Goal: Book appointment/travel/reservation

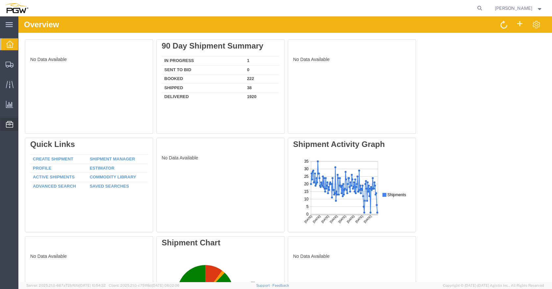
click at [0, 0] on span "Location Appointment" at bounding box center [0, 0] width 0 height 0
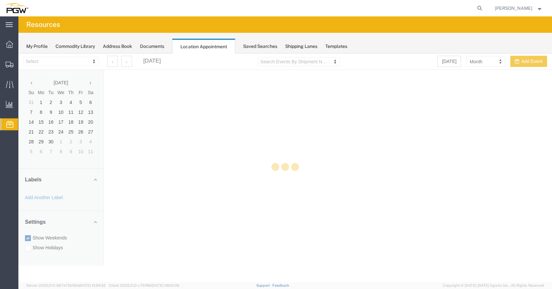
select select "28253"
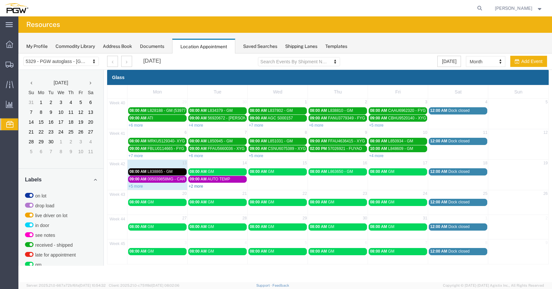
click at [199, 187] on link "+2 more" at bounding box center [195, 186] width 14 height 5
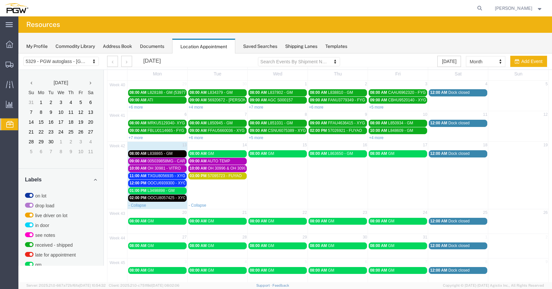
scroll to position [26, 0]
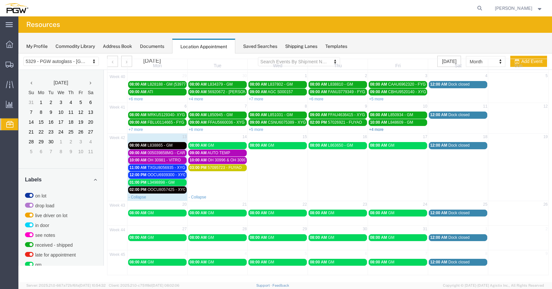
click at [375, 129] on link "+4 more" at bounding box center [376, 129] width 14 height 5
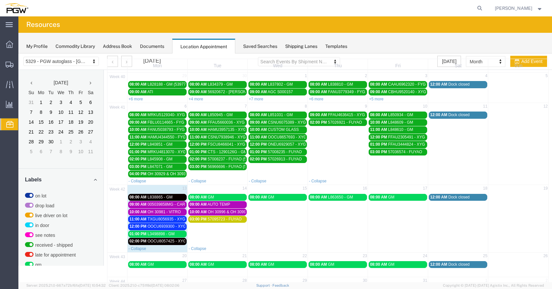
click at [496, 64] on th "Sun" at bounding box center [518, 65] width 60 height 13
click at [497, 62] on th "Sun" at bounding box center [518, 65] width 60 height 13
click at [494, 63] on th "Sun" at bounding box center [518, 65] width 60 height 13
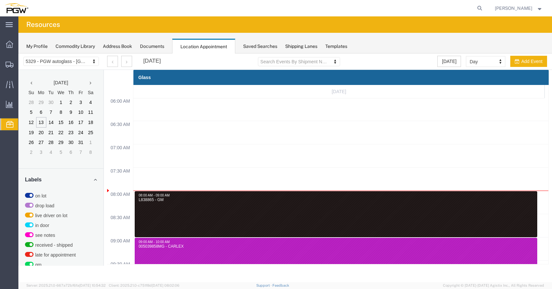
scroll to position [280, 0]
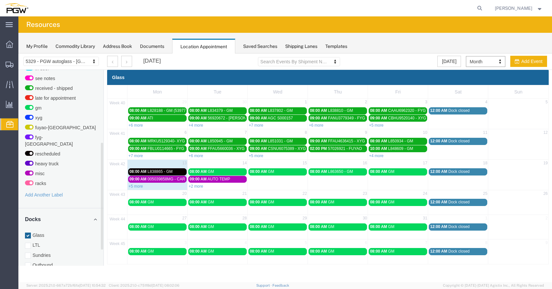
drag, startPoint x: 102, startPoint y: 171, endPoint x: 107, endPoint y: 248, distance: 77.6
click at [111, 250] on div "5329 - PGW autoglass - Chillicothe 5329 - PGW autoglass - [GEOGRAPHIC_DATA] [DA…" at bounding box center [284, 159] width 533 height 211
click at [29, 261] on div at bounding box center [28, 264] width 6 height 6
click at [18, 54] on input "Outbound" at bounding box center [18, 54] width 0 height 0
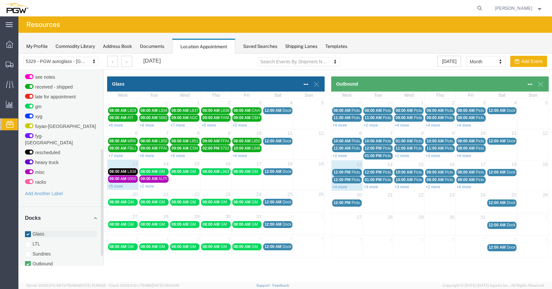
click at [27, 231] on div at bounding box center [28, 234] width 6 height 6
click at [18, 54] on input "Glass" at bounding box center [18, 54] width 0 height 0
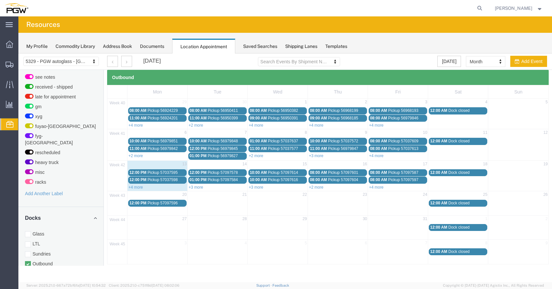
click at [379, 187] on link "+4 more" at bounding box center [376, 187] width 14 height 5
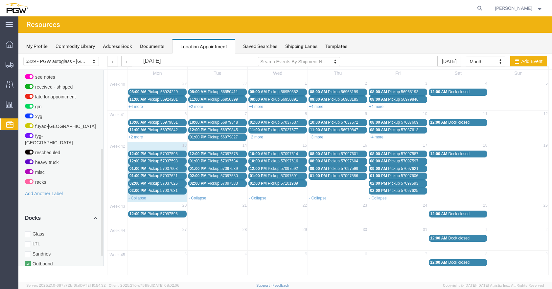
scroll to position [213, 0]
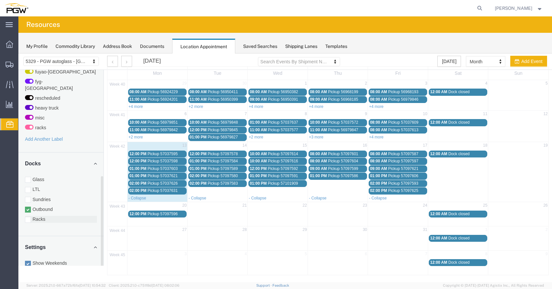
click at [29, 217] on div at bounding box center [28, 220] width 6 height 6
click at [18, 54] on input "Racks" at bounding box center [18, 54] width 0 height 0
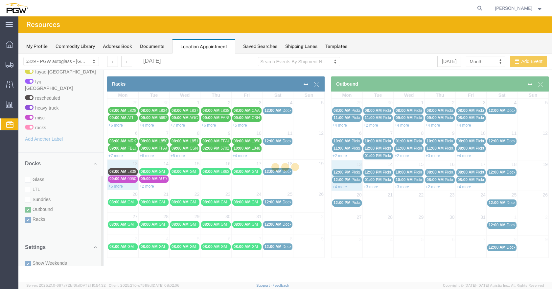
scroll to position [0, 0]
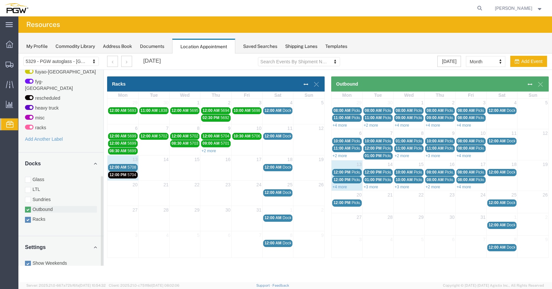
click at [26, 207] on div at bounding box center [28, 210] width 6 height 6
click at [18, 54] on input "Outbound" at bounding box center [18, 54] width 0 height 0
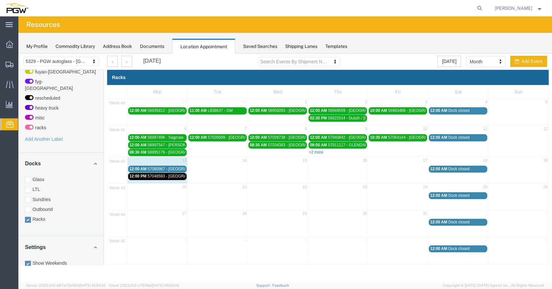
click at [319, 154] on link "+2 more" at bounding box center [316, 152] width 14 height 5
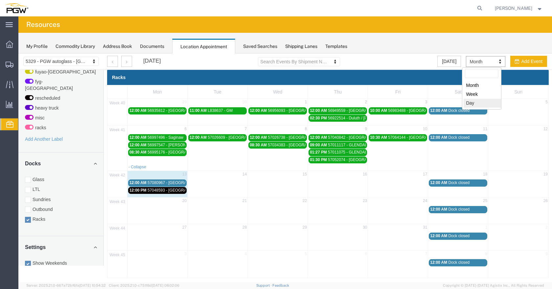
select select "agendaDay"
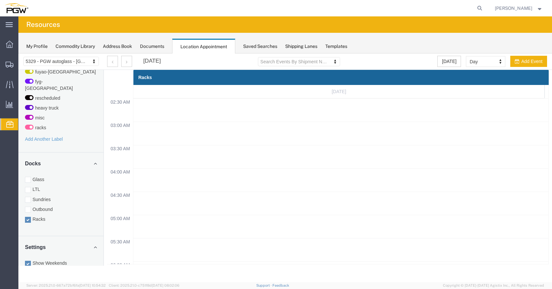
scroll to position [116, 0]
